Goal: Information Seeking & Learning: Compare options

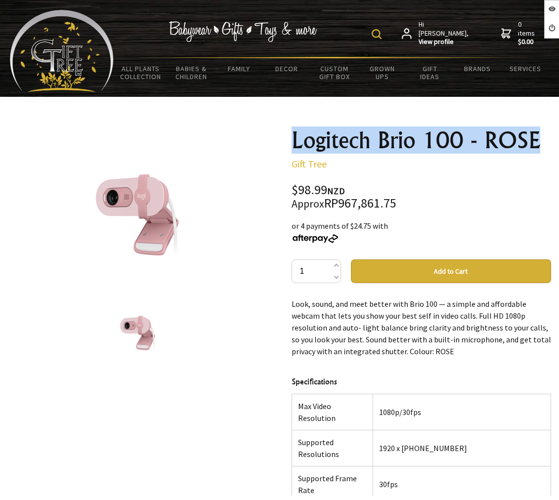
click at [535, 141] on div "Logitech Brio 100 - ROSE Gift Tree $98.99 NZD Approx RP967,861.75 or 4 payments…" at bounding box center [422, 416] width 276 height 590
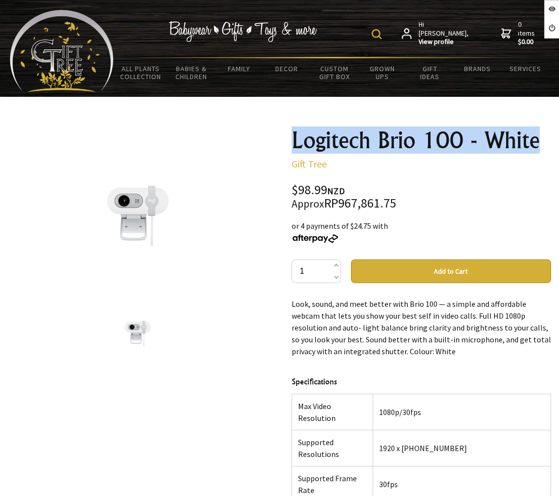
drag, startPoint x: 285, startPoint y: 139, endPoint x: 547, endPoint y: 143, distance: 262.4
click at [547, 143] on div "Logitech Brio 100 - White Gift Tree $98.99 NZD Approx RP967,861.75 or 4 payment…" at bounding box center [422, 416] width 276 height 590
copy h1 "Logitech Brio 100 - White"
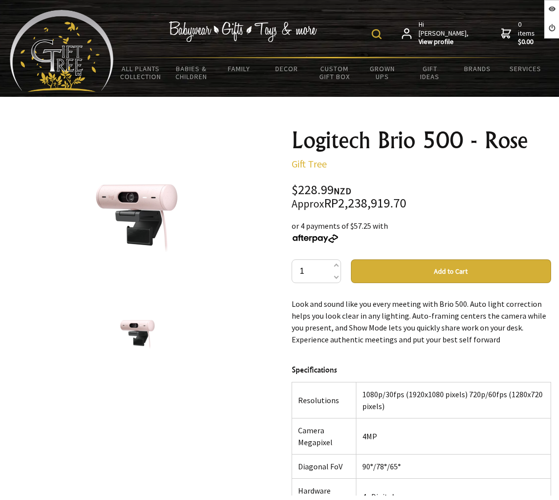
click at [324, 199] on small "Approx" at bounding box center [308, 203] width 33 height 13
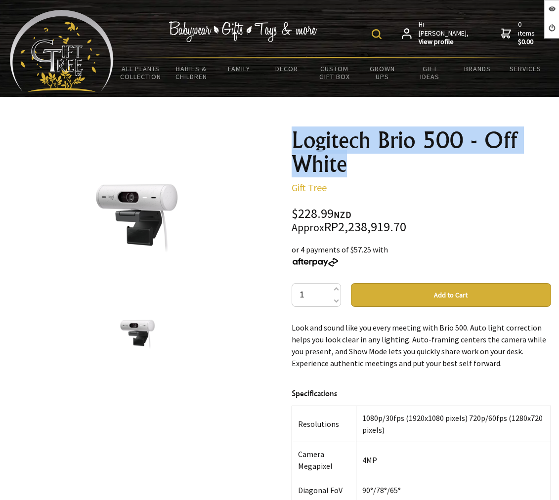
drag, startPoint x: 309, startPoint y: 144, endPoint x: 387, endPoint y: 173, distance: 84.0
click at [387, 173] on div "Logitech Brio 500 - Off White Gift Tree $228.99 NZD Approx RP2,238,919.70 or 4 …" at bounding box center [422, 428] width 276 height 614
copy h1 "Logitech Brio 500 - Off White"
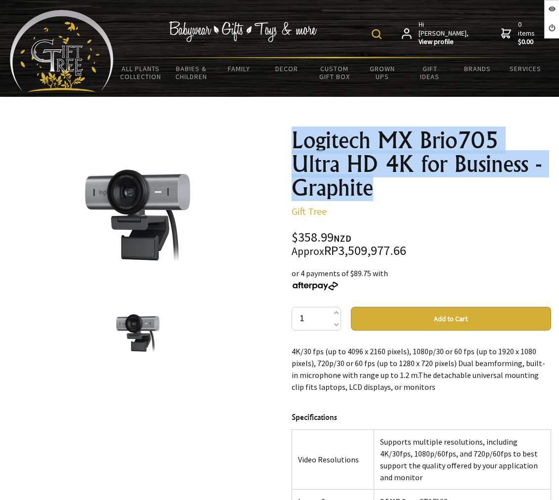
drag, startPoint x: 287, startPoint y: 132, endPoint x: 383, endPoint y: 190, distance: 112.1
click at [383, 189] on div "Logitech MX Brio705 Ultra HD 4K for Business - Graphite Gift Tree $358.99 NZD A…" at bounding box center [422, 440] width 276 height 638
copy h1 "Logitech MX Brio705 Ultra HD 4K for Business - Graphite"
